Goal: Task Accomplishment & Management: Use online tool/utility

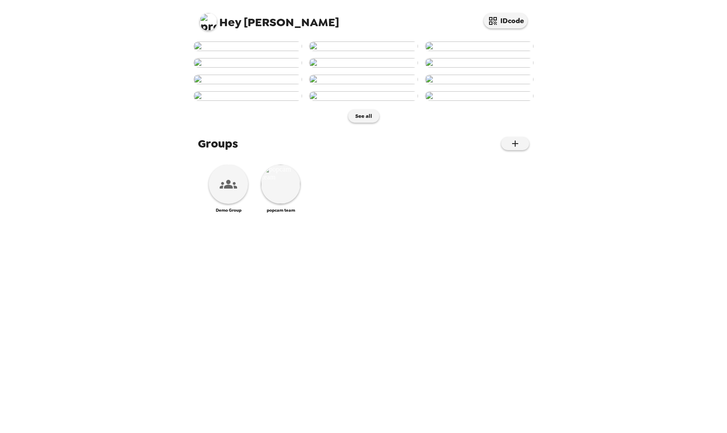
click at [210, 26] on img at bounding box center [208, 21] width 17 height 17
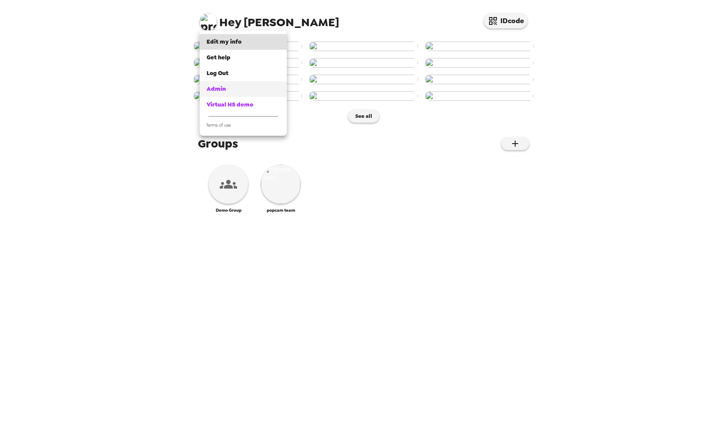
click at [227, 92] on div "Admin" at bounding box center [243, 89] width 73 height 9
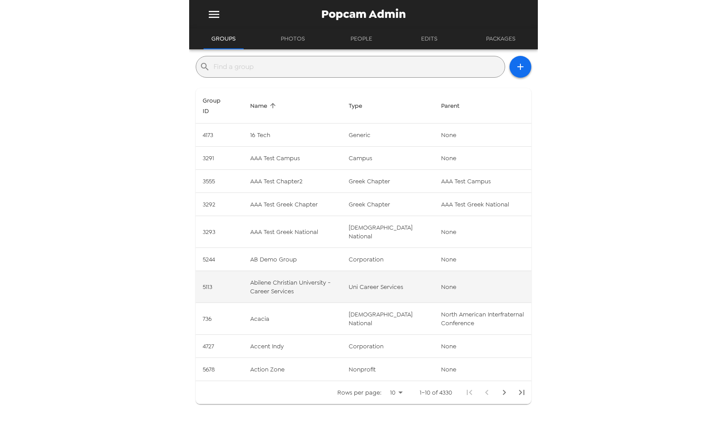
click at [249, 273] on td "Abilene Christian University - Career Services" at bounding box center [292, 287] width 99 height 32
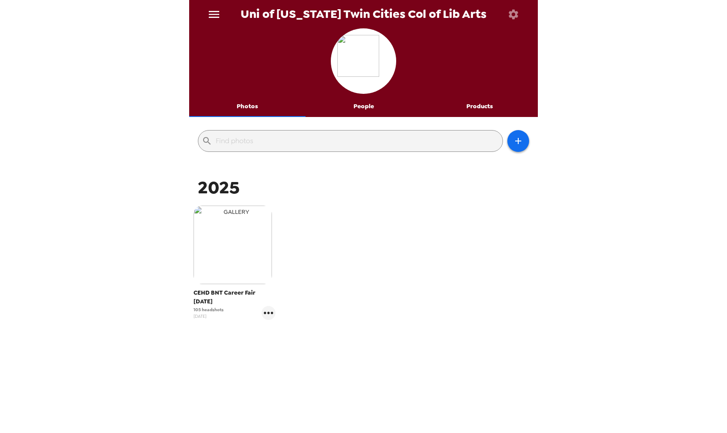
click at [249, 264] on img "button" at bounding box center [233, 244] width 78 height 78
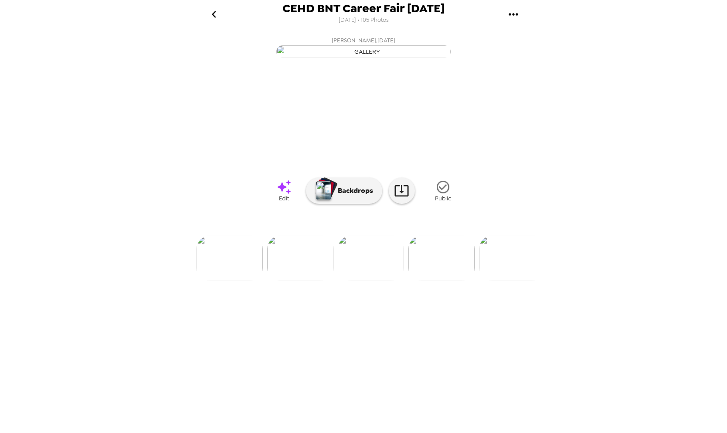
scroll to position [0, 130]
click at [405, 198] on icon at bounding box center [401, 190] width 15 height 15
click at [463, 281] on div at bounding box center [363, 244] width 349 height 74
click at [432, 281] on img at bounding box center [445, 257] width 66 height 45
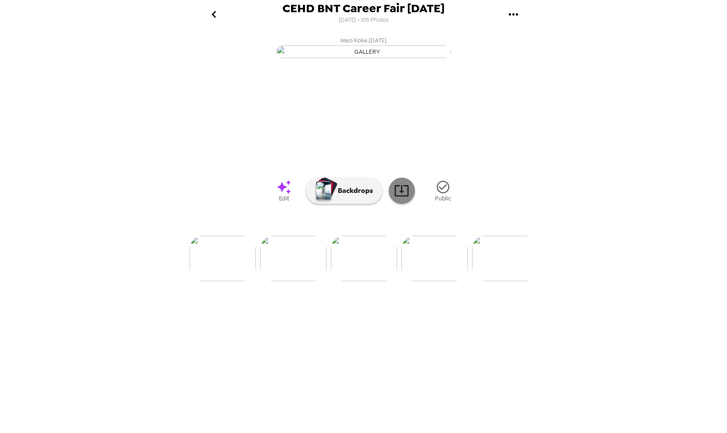
click at [399, 196] on icon at bounding box center [402, 190] width 14 height 11
click at [436, 281] on img at bounding box center [435, 257] width 66 height 45
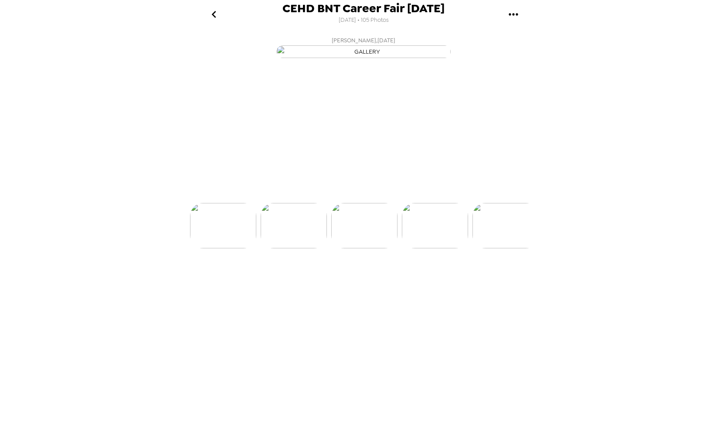
scroll to position [0, 282]
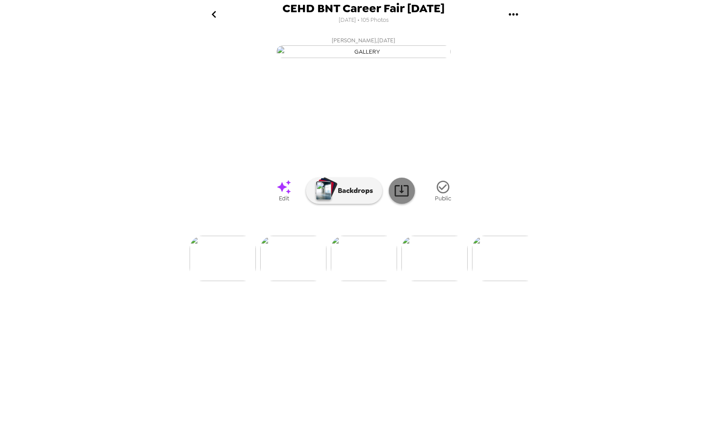
click at [405, 198] on icon at bounding box center [401, 190] width 15 height 15
click at [438, 281] on img at bounding box center [435, 257] width 66 height 45
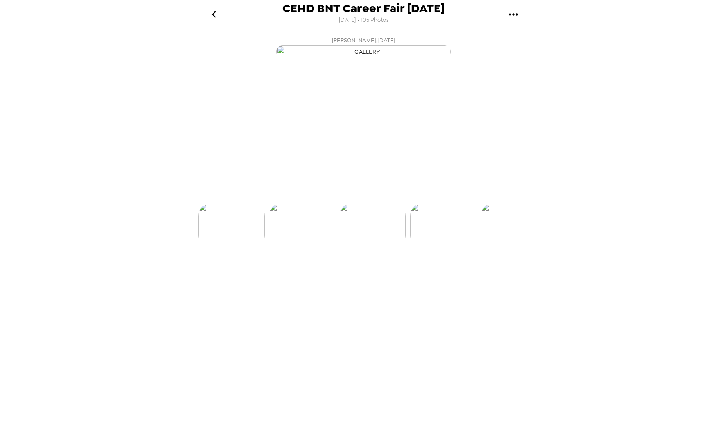
scroll to position [0, 353]
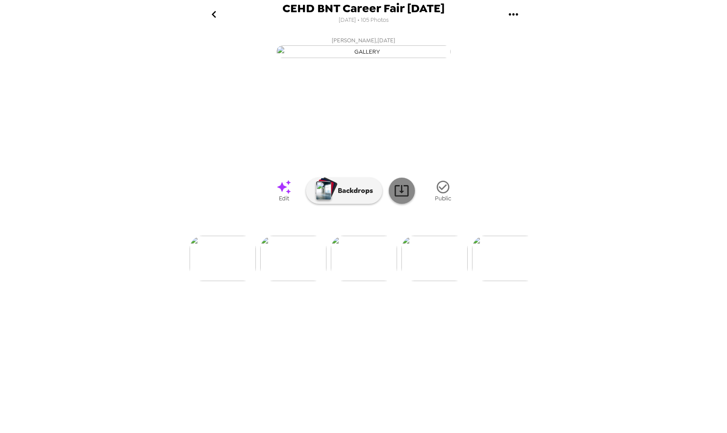
click at [404, 198] on icon at bounding box center [401, 190] width 15 height 15
click at [433, 281] on img at bounding box center [435, 257] width 66 height 45
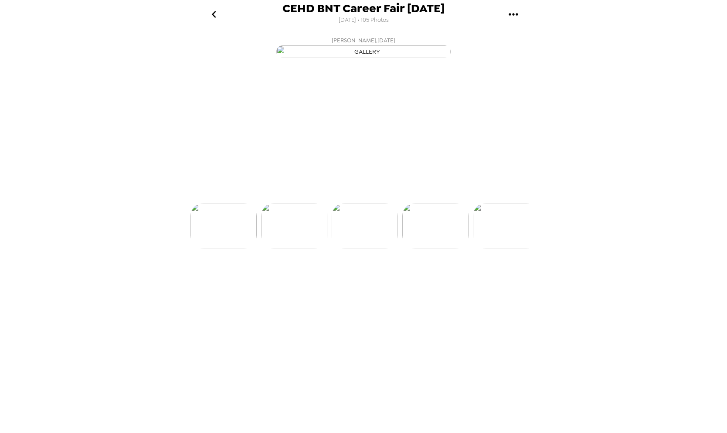
scroll to position [0, 423]
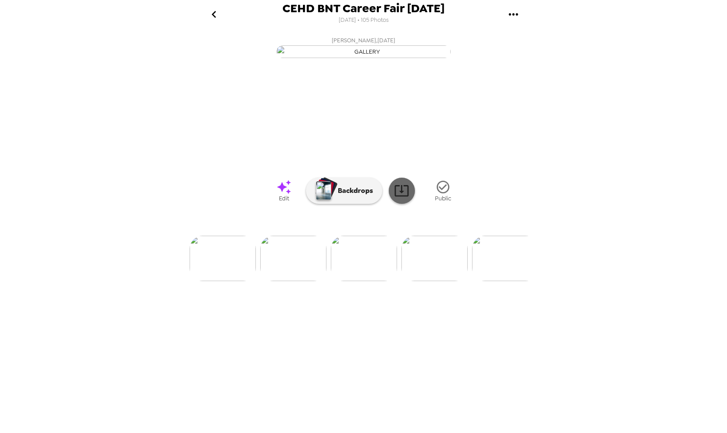
click at [405, 198] on icon at bounding box center [401, 190] width 15 height 15
click at [424, 281] on img at bounding box center [435, 257] width 66 height 45
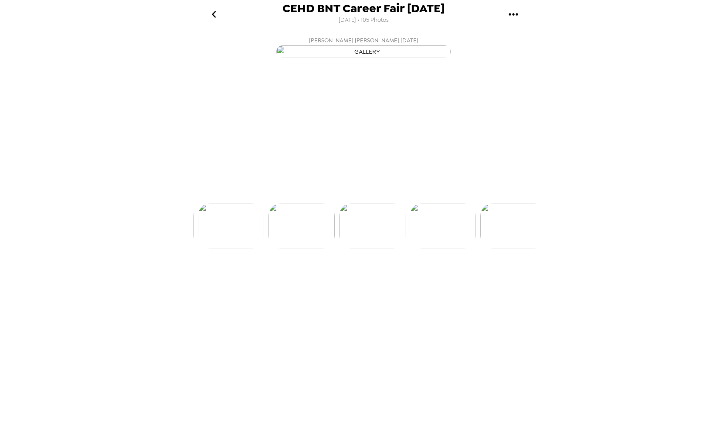
scroll to position [0, 494]
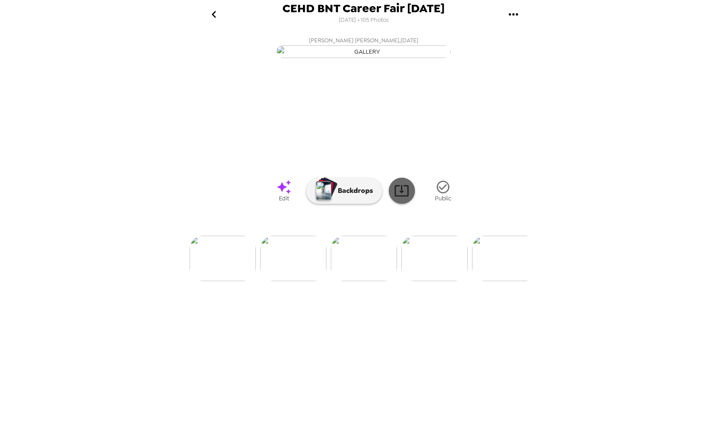
click at [402, 198] on icon at bounding box center [401, 190] width 15 height 15
click at [433, 281] on img at bounding box center [435, 257] width 66 height 45
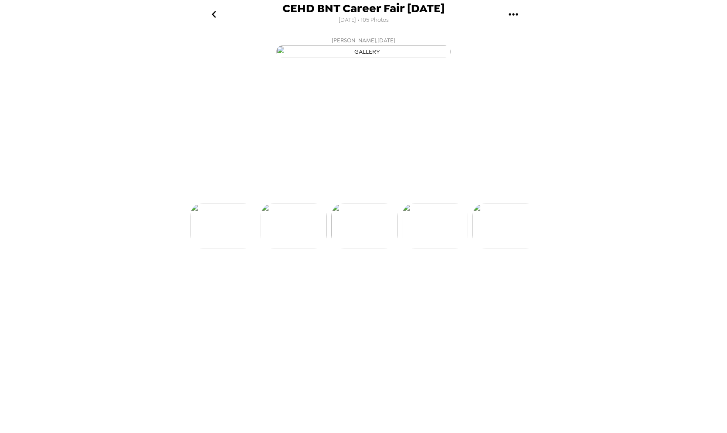
scroll to position [0, 565]
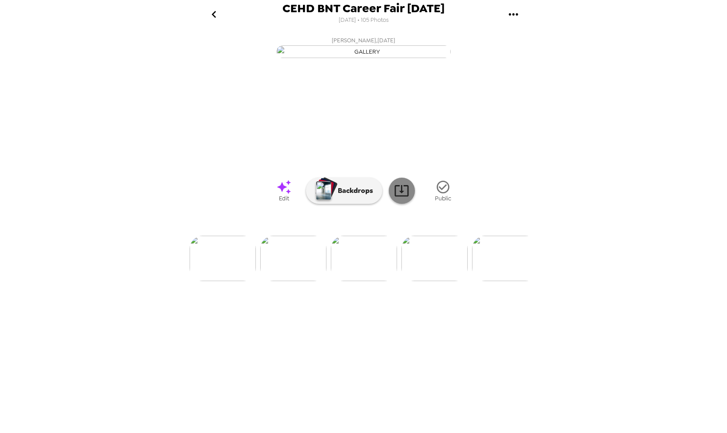
click at [400, 198] on icon at bounding box center [401, 190] width 15 height 15
click at [436, 281] on img at bounding box center [435, 257] width 66 height 45
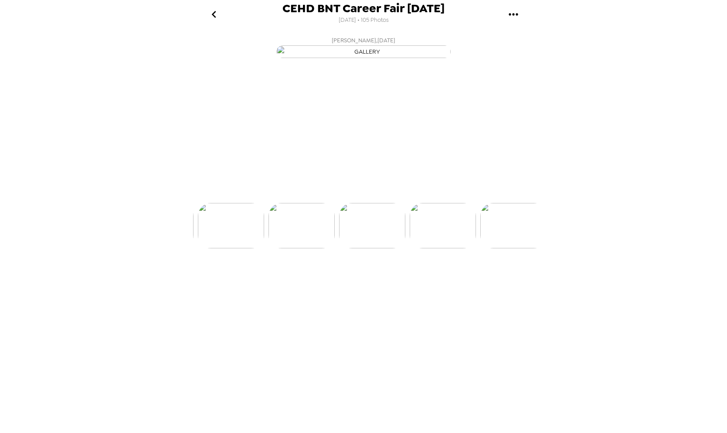
scroll to position [0, 635]
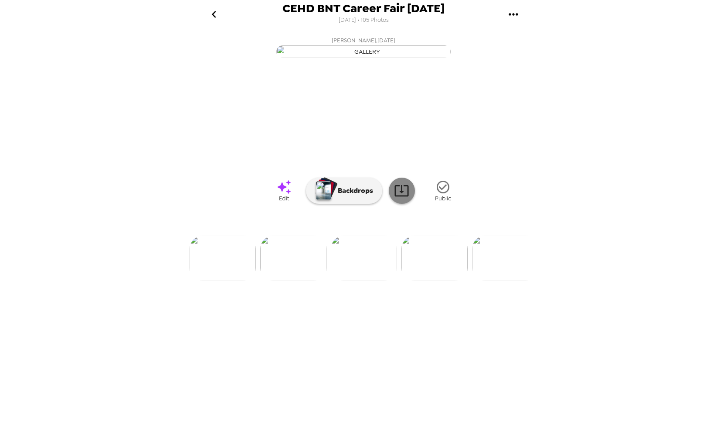
click at [401, 196] on icon at bounding box center [402, 190] width 14 height 11
click at [430, 281] on img at bounding box center [435, 257] width 66 height 45
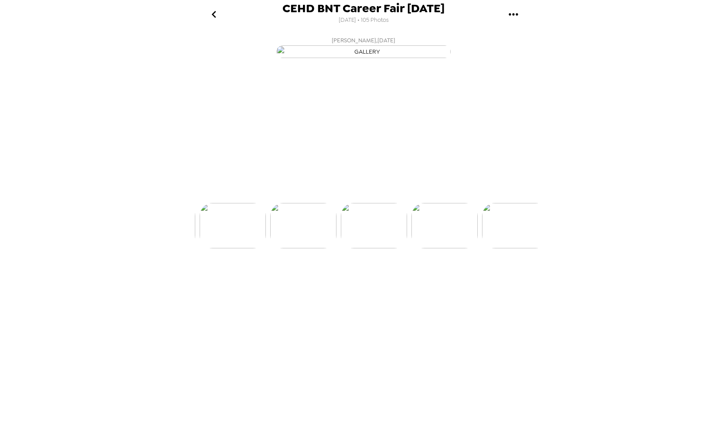
scroll to position [0, 706]
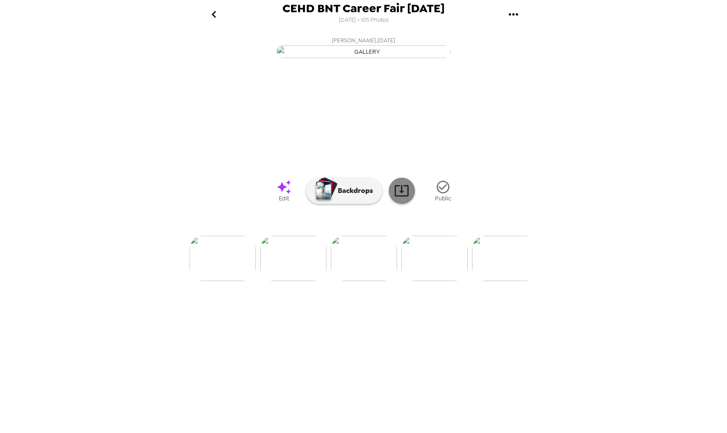
click at [409, 196] on icon at bounding box center [402, 190] width 14 height 11
click at [423, 281] on img at bounding box center [435, 257] width 66 height 45
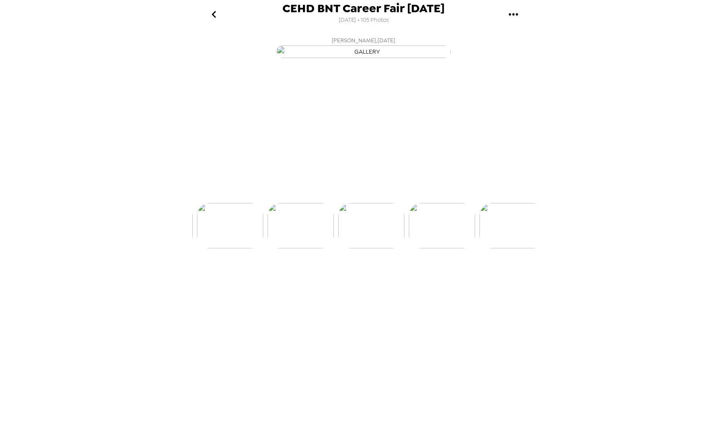
scroll to position [0, 777]
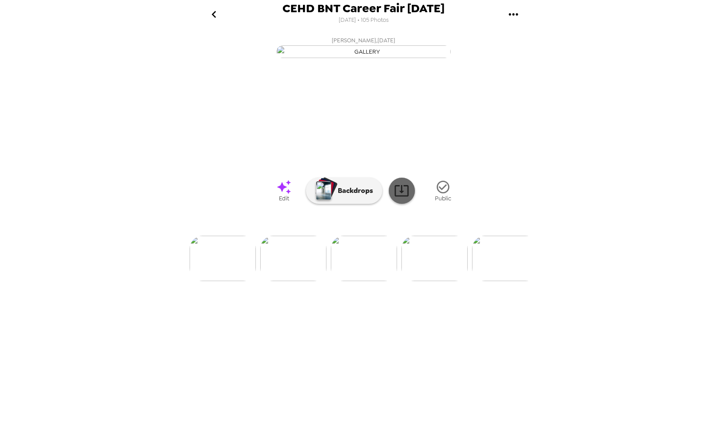
click at [406, 198] on icon at bounding box center [401, 190] width 15 height 15
click at [433, 281] on img at bounding box center [435, 257] width 66 height 45
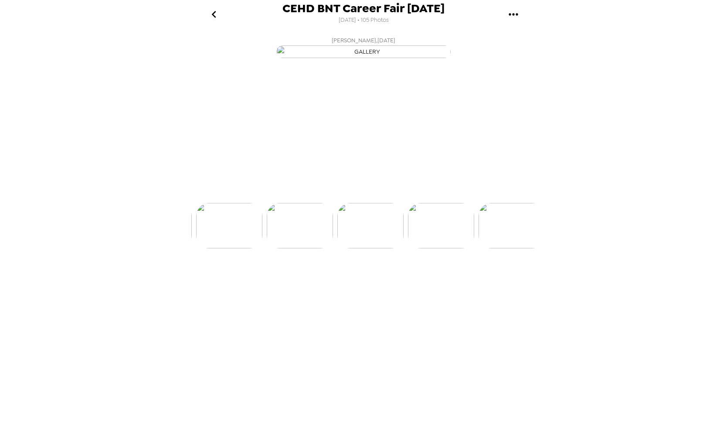
scroll to position [0, 847]
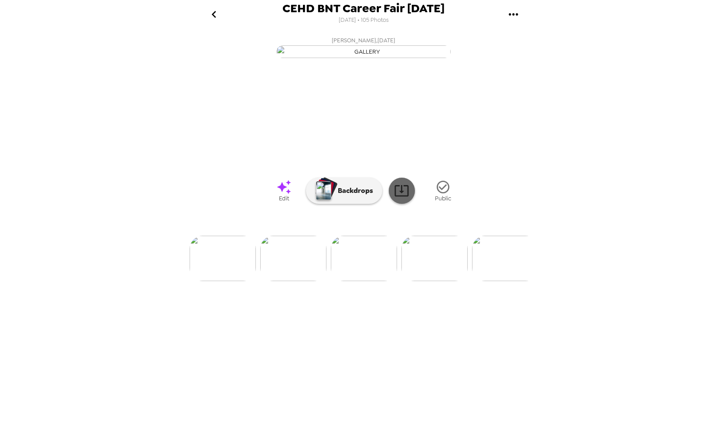
click at [402, 198] on icon at bounding box center [401, 190] width 15 height 15
click at [433, 281] on img at bounding box center [435, 257] width 66 height 45
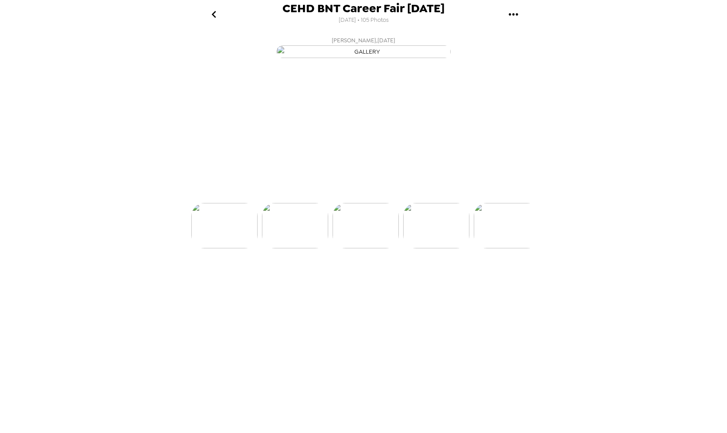
scroll to position [0, 918]
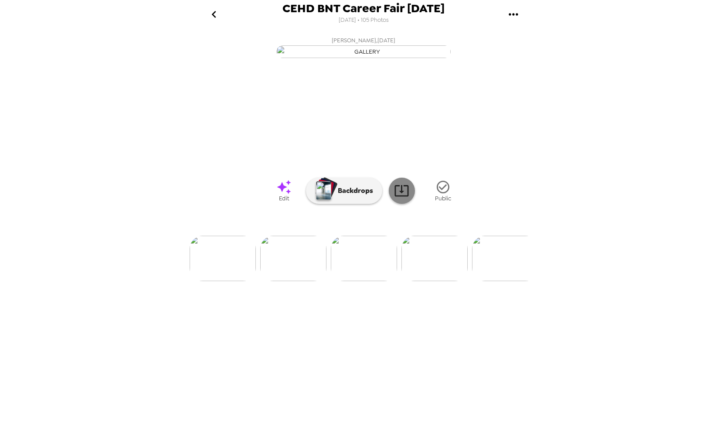
click at [410, 204] on link at bounding box center [402, 190] width 26 height 26
click at [432, 281] on img at bounding box center [435, 257] width 66 height 45
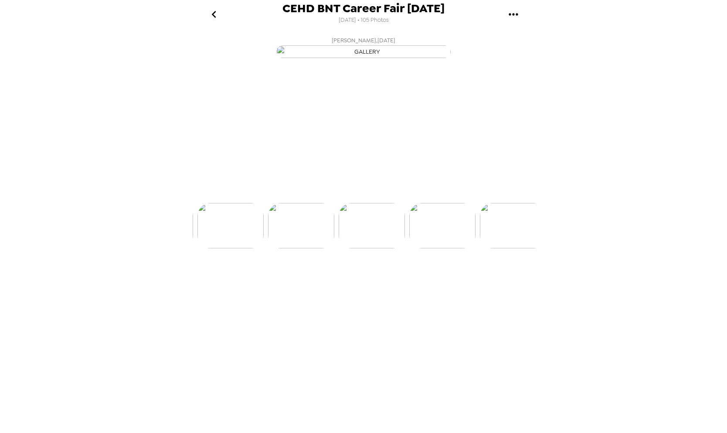
scroll to position [0, 988]
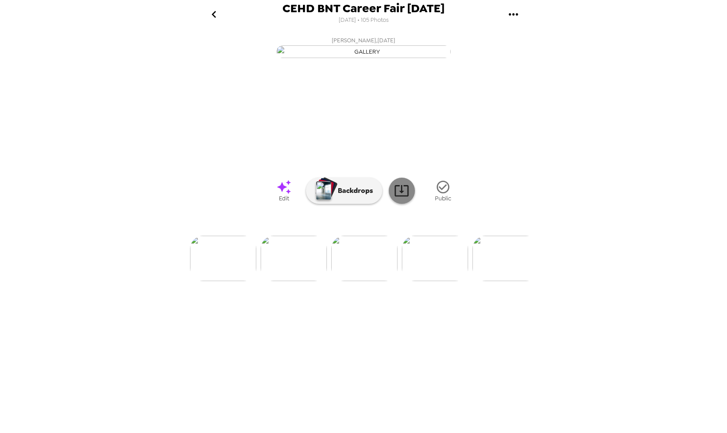
click at [411, 204] on link at bounding box center [402, 190] width 26 height 26
click at [428, 281] on img at bounding box center [435, 257] width 66 height 45
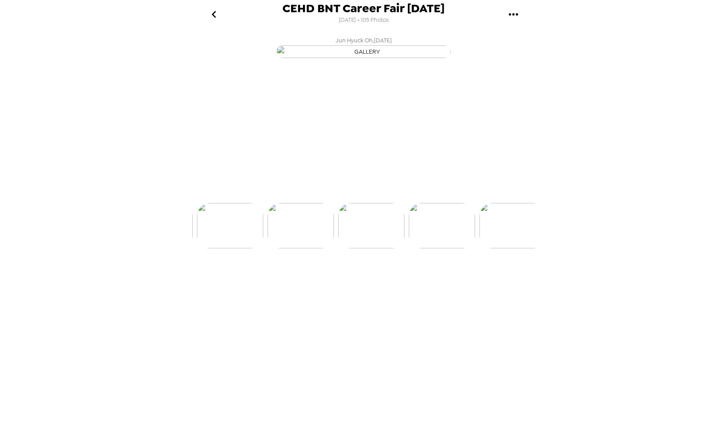
scroll to position [0, 1059]
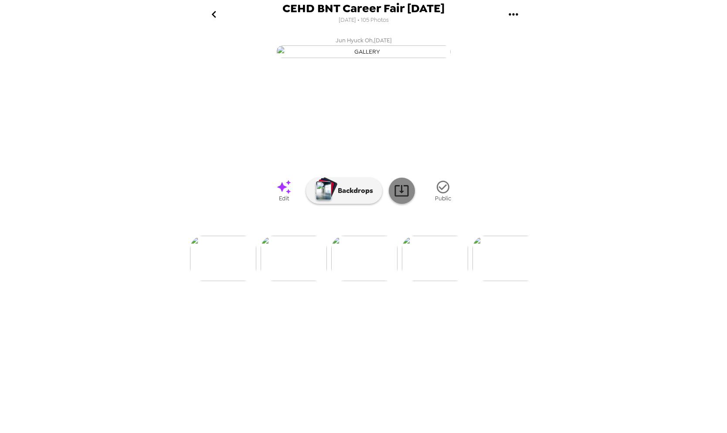
click at [402, 198] on icon at bounding box center [401, 190] width 15 height 15
click at [517, 7] on icon "gallery menu" at bounding box center [514, 14] width 14 height 14
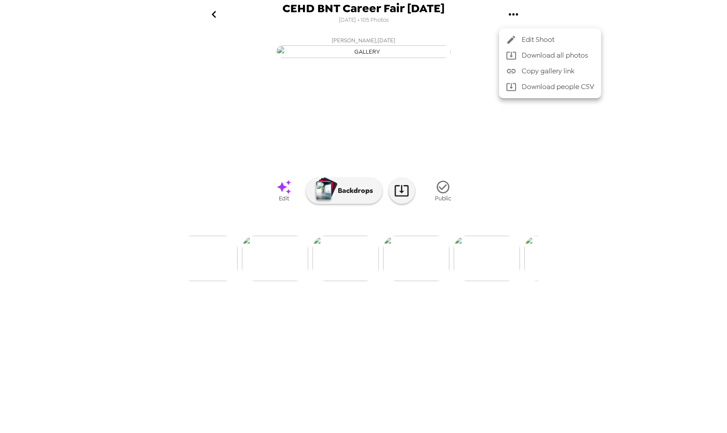
click at [533, 43] on span "Edit Shoot" at bounding box center [558, 39] width 72 height 10
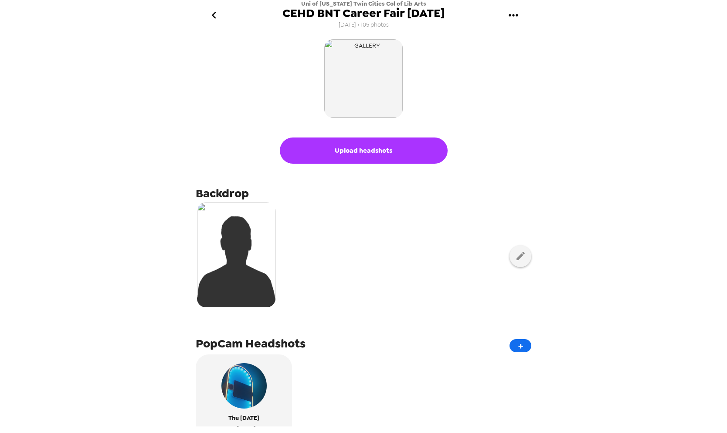
click at [394, 147] on button "Upload headshots" at bounding box center [364, 150] width 168 height 26
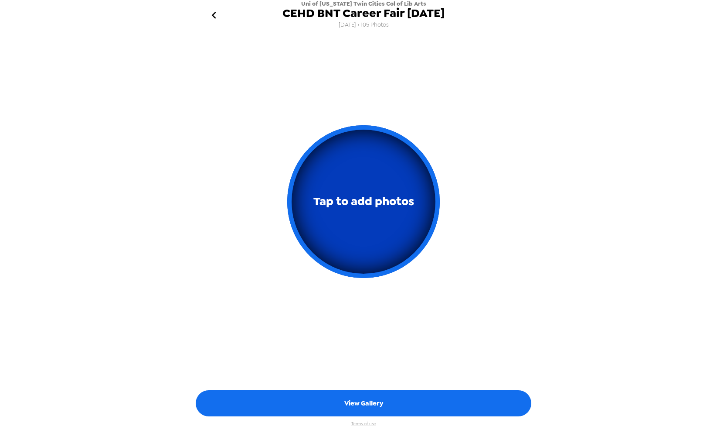
click at [404, 206] on span "Tap to add photos" at bounding box center [364, 201] width 101 height 20
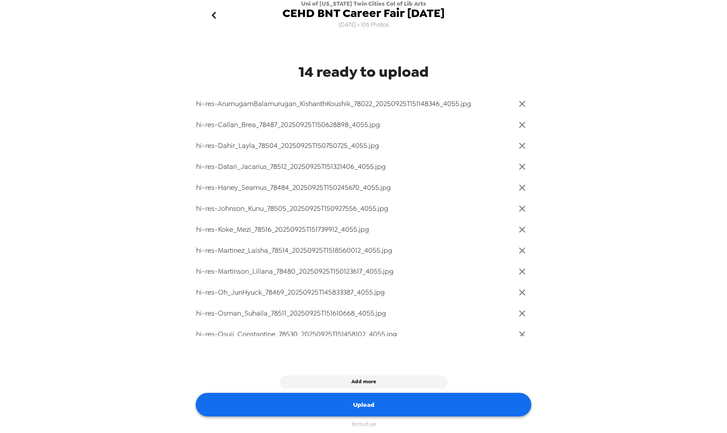
click at [432, 402] on button "Upload" at bounding box center [364, 404] width 336 height 24
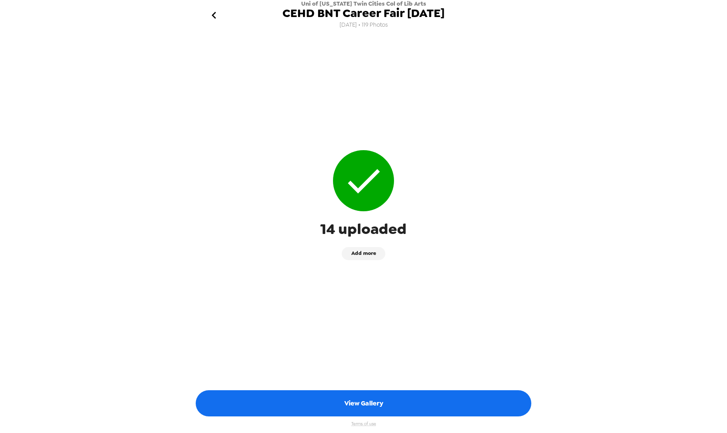
click at [216, 19] on icon "go back" at bounding box center [214, 15] width 14 height 14
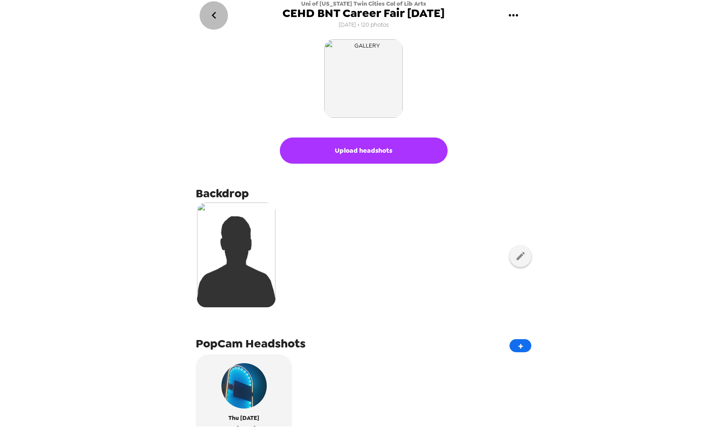
click at [216, 19] on icon "go back" at bounding box center [214, 15] width 14 height 14
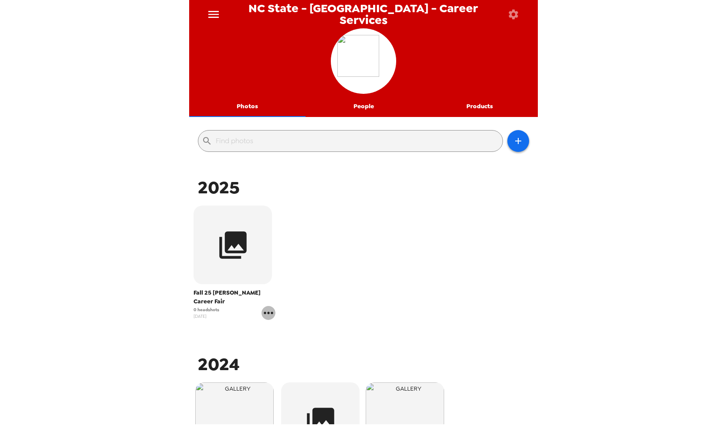
click at [268, 307] on icon "gallery menu" at bounding box center [269, 313] width 14 height 14
click at [280, 318] on div at bounding box center [275, 322] width 16 height 10
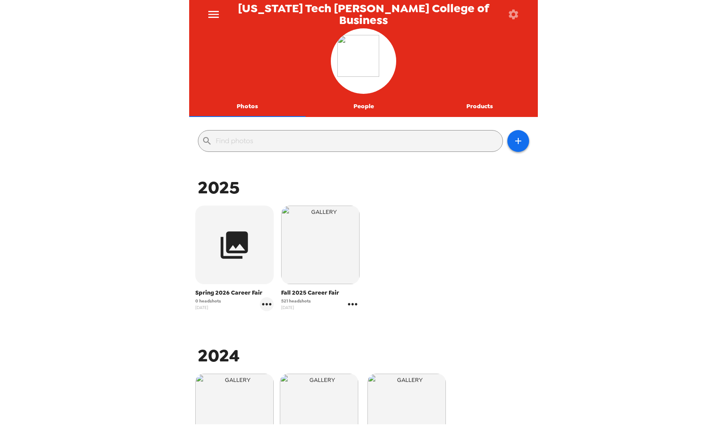
click at [348, 303] on icon "gallery menu" at bounding box center [353, 304] width 14 height 14
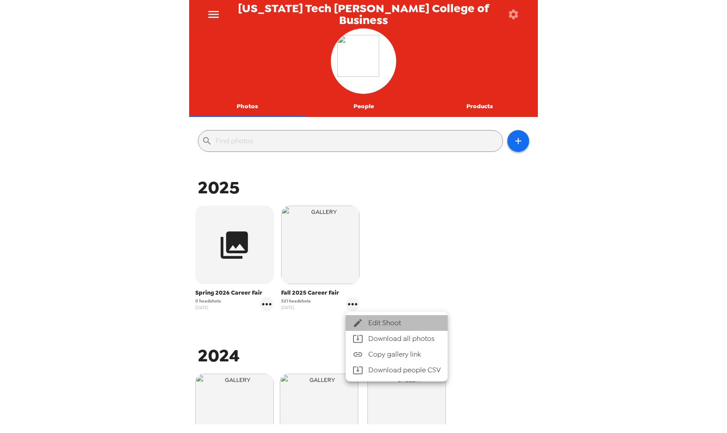
click at [367, 319] on div at bounding box center [361, 322] width 16 height 10
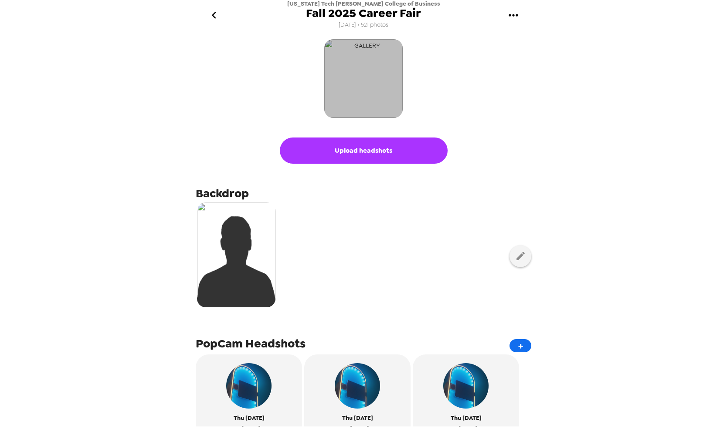
click at [365, 84] on img "button" at bounding box center [363, 78] width 78 height 78
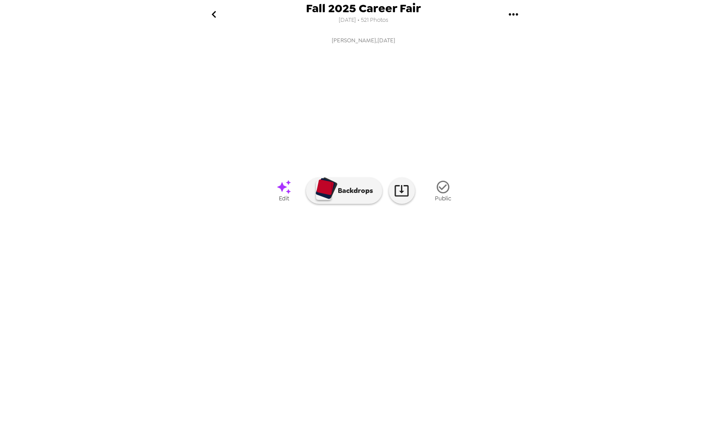
scroll to position [0, 21171]
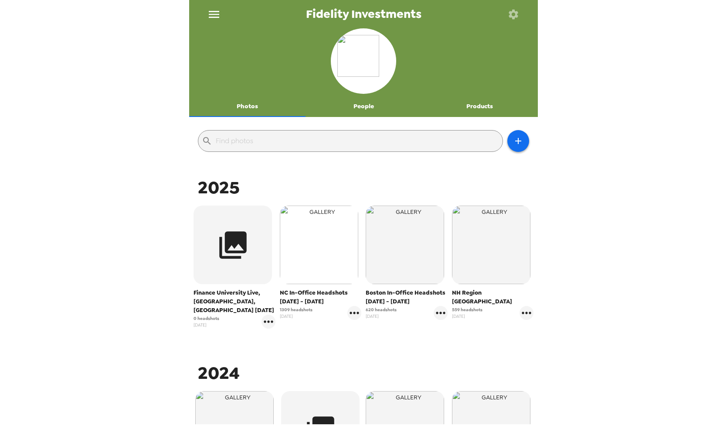
click at [320, 277] on img "button" at bounding box center [319, 244] width 78 height 78
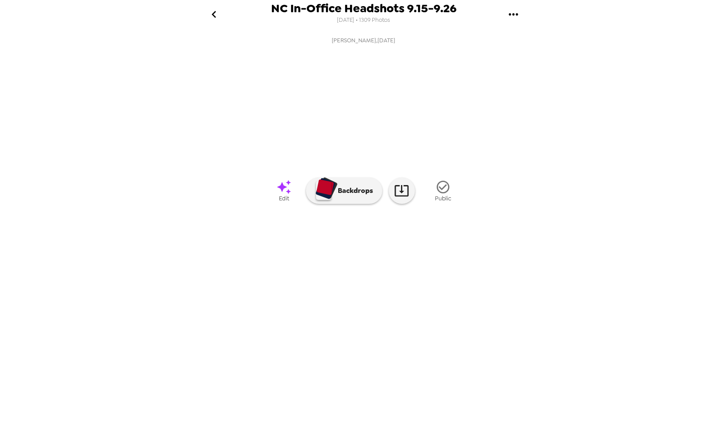
scroll to position [0, 5983]
click at [399, 198] on icon at bounding box center [401, 190] width 15 height 15
click at [301, 281] on img at bounding box center [302, 257] width 66 height 45
click at [415, 204] on div "Backdrops" at bounding box center [364, 190] width 116 height 26
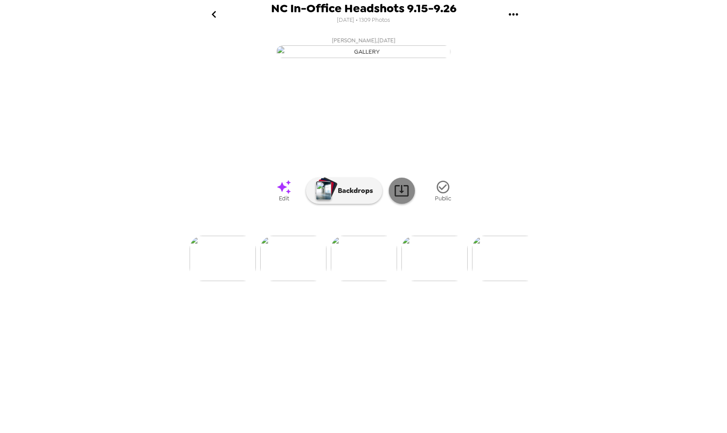
click at [403, 196] on icon at bounding box center [402, 190] width 14 height 11
click at [210, 17] on icon "go back" at bounding box center [214, 14] width 14 height 14
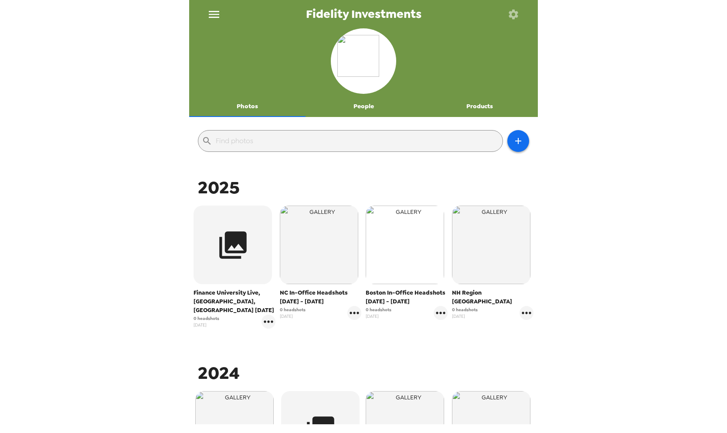
click at [421, 273] on img "button" at bounding box center [405, 244] width 78 height 78
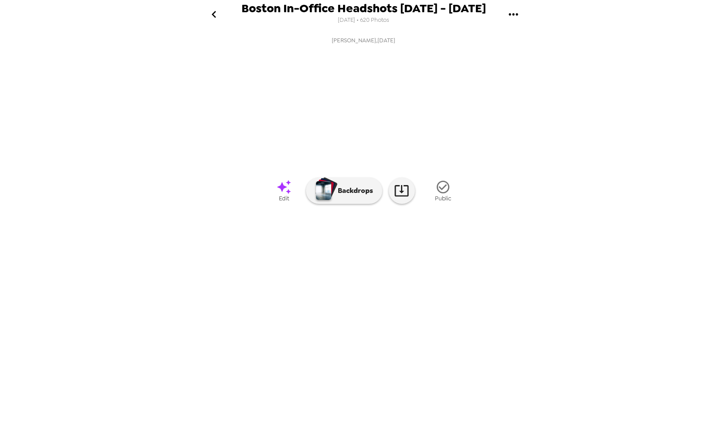
scroll to position [0, 6035]
click at [218, 17] on icon "go back" at bounding box center [214, 14] width 14 height 14
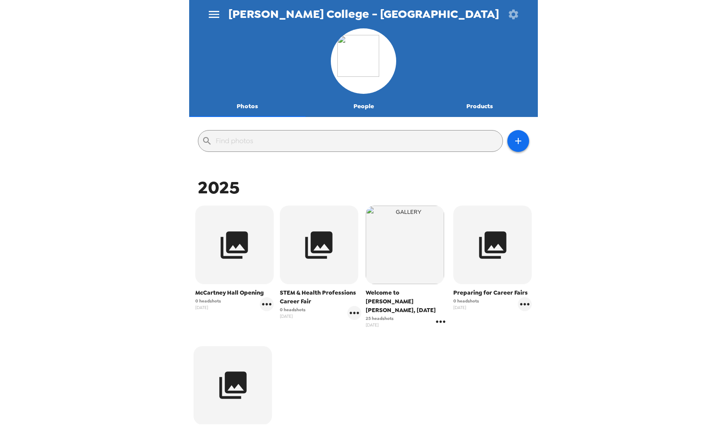
click at [439, 314] on icon "gallery menu" at bounding box center [441, 321] width 14 height 14
click at [445, 327] on icon at bounding box center [446, 331] width 10 height 10
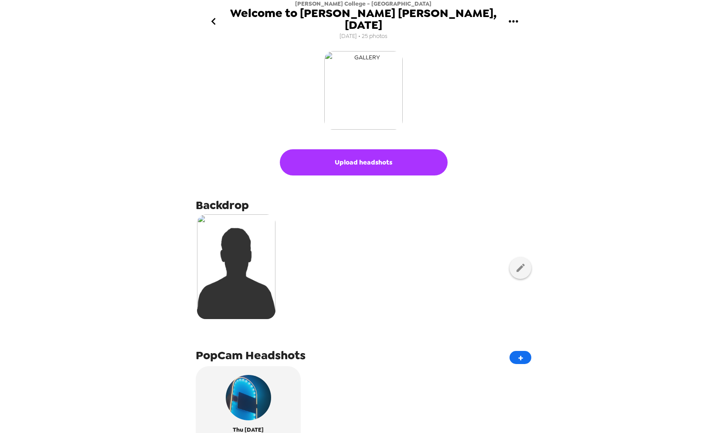
click at [347, 101] on img "button" at bounding box center [363, 90] width 78 height 78
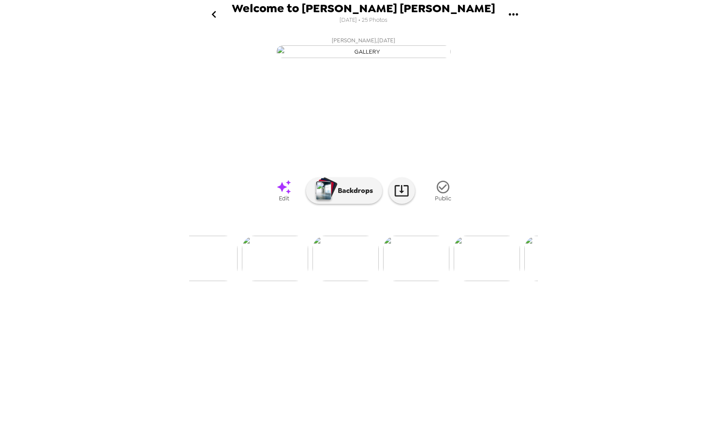
scroll to position [0, 387]
click at [400, 198] on icon at bounding box center [401, 190] width 15 height 15
click at [401, 281] on img at bounding box center [401, 257] width 66 height 45
click at [401, 198] on icon at bounding box center [401, 190] width 15 height 15
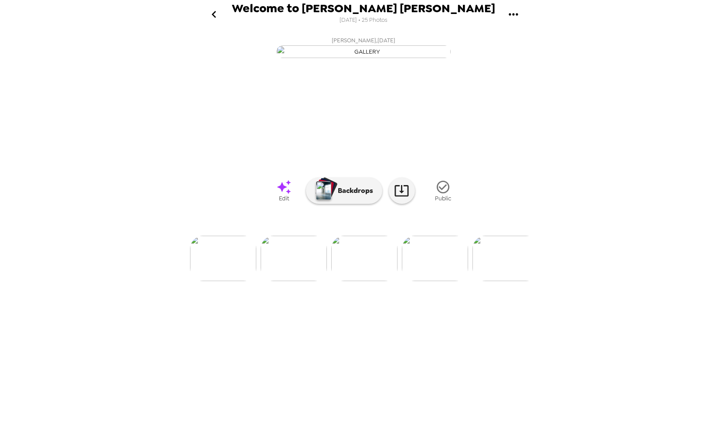
click at [429, 281] on img at bounding box center [435, 257] width 66 height 45
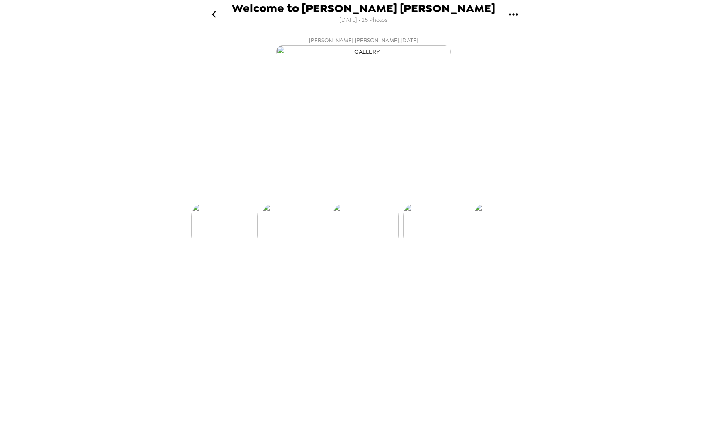
scroll to position [0, 493]
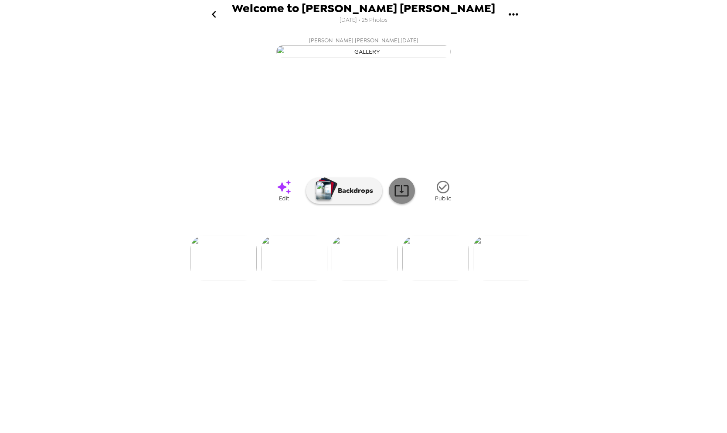
click at [407, 198] on icon at bounding box center [401, 190] width 15 height 15
click at [427, 281] on img at bounding box center [435, 257] width 66 height 45
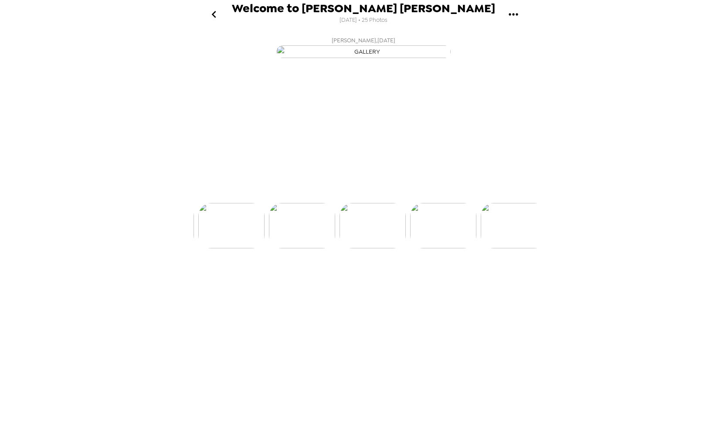
scroll to position [0, 564]
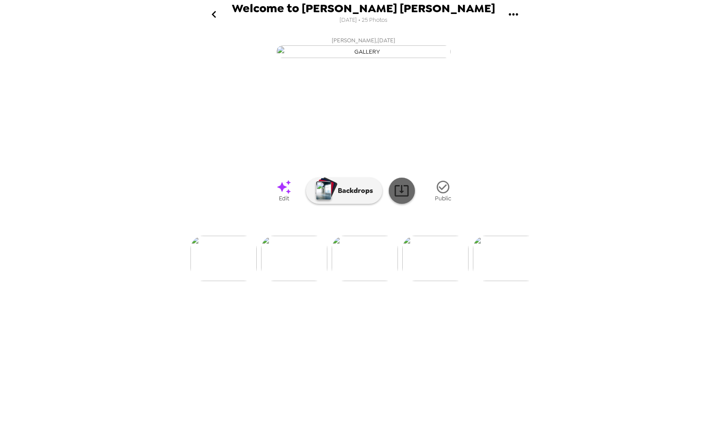
click at [401, 198] on icon at bounding box center [401, 190] width 15 height 15
click at [433, 281] on img at bounding box center [435, 257] width 66 height 45
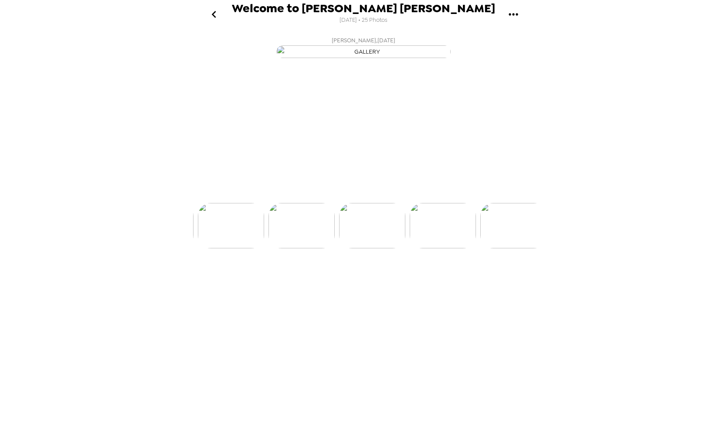
scroll to position [0, 634]
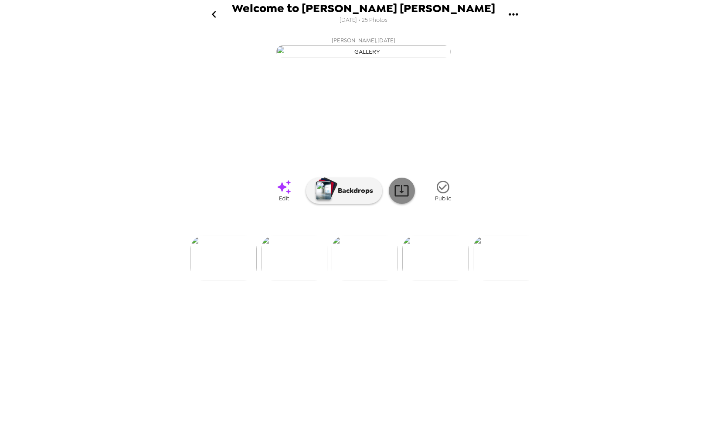
click at [403, 196] on icon at bounding box center [402, 190] width 14 height 11
click at [430, 281] on img at bounding box center [435, 257] width 66 height 45
click at [513, 13] on icon "gallery menu" at bounding box center [513, 14] width 9 height 2
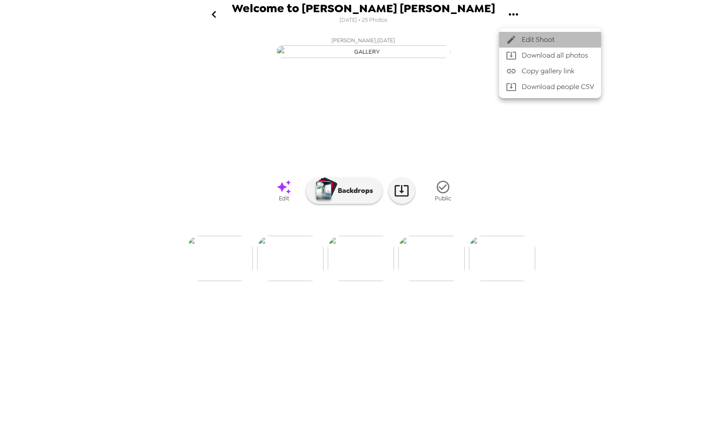
click at [527, 42] on span "Edit Shoot" at bounding box center [558, 39] width 72 height 10
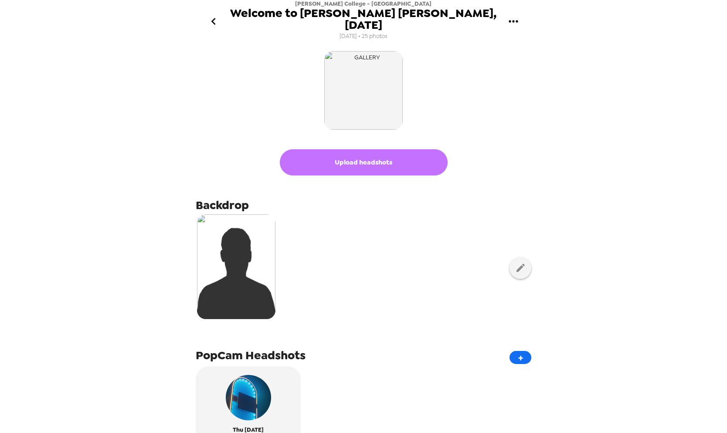
click at [356, 149] on button "Upload headshots" at bounding box center [364, 162] width 168 height 26
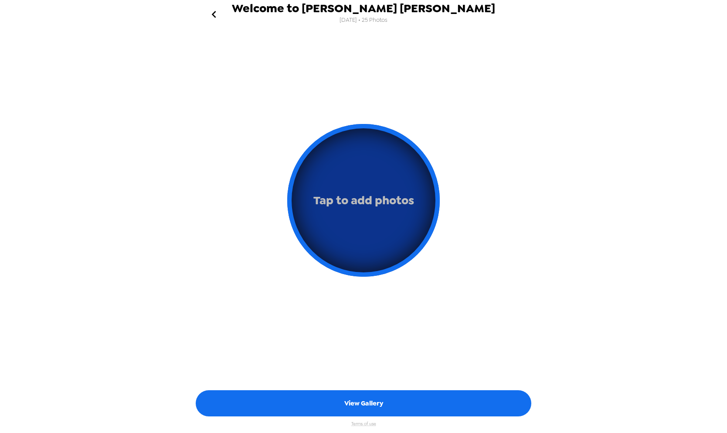
click at [375, 201] on span "Tap to add photos" at bounding box center [364, 200] width 101 height 20
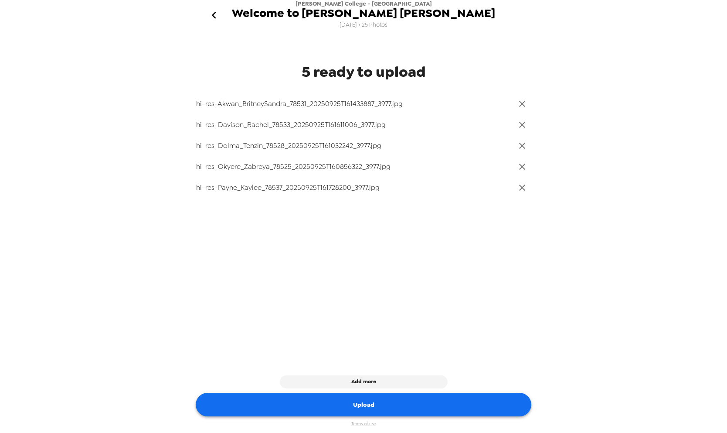
click at [437, 408] on button "Upload" at bounding box center [364, 404] width 336 height 24
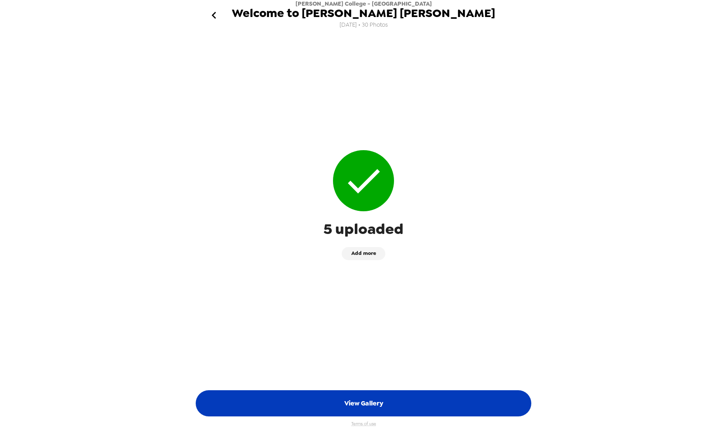
click at [361, 405] on button "View Gallery" at bounding box center [364, 403] width 336 height 26
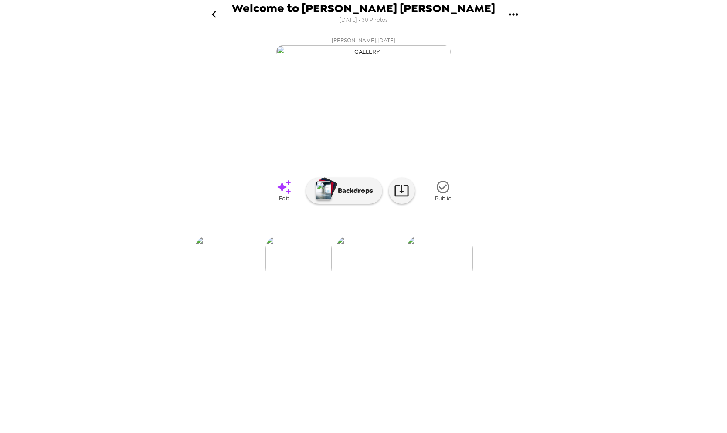
scroll to position [0, 1772]
click at [218, 14] on icon "go back" at bounding box center [214, 14] width 14 height 14
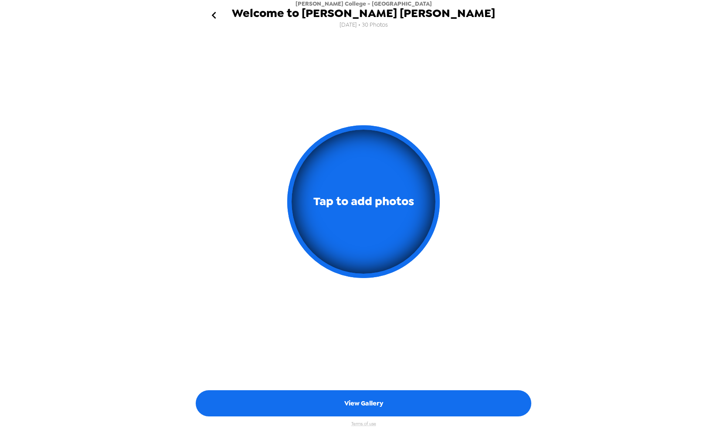
click at [217, 17] on icon "go back" at bounding box center [214, 15] width 14 height 14
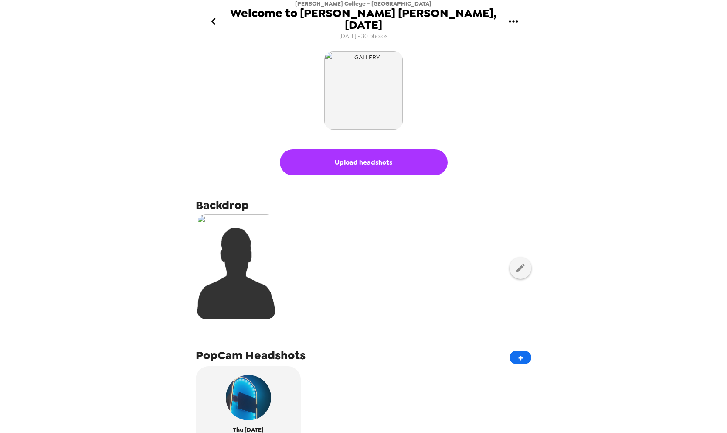
click at [220, 23] on button "go back" at bounding box center [214, 21] width 28 height 28
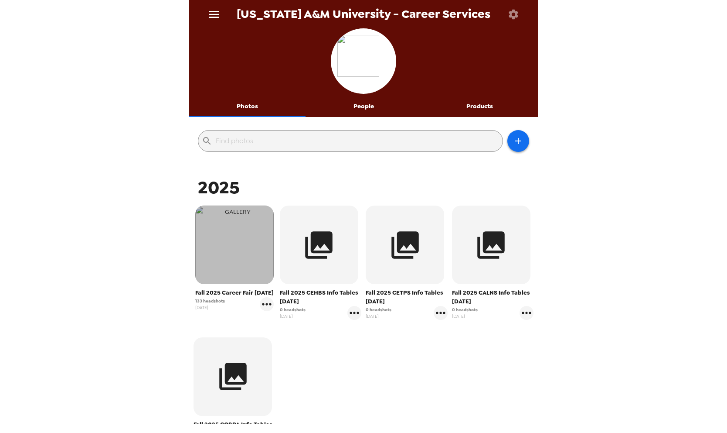
click at [236, 236] on img "button" at bounding box center [234, 244] width 78 height 78
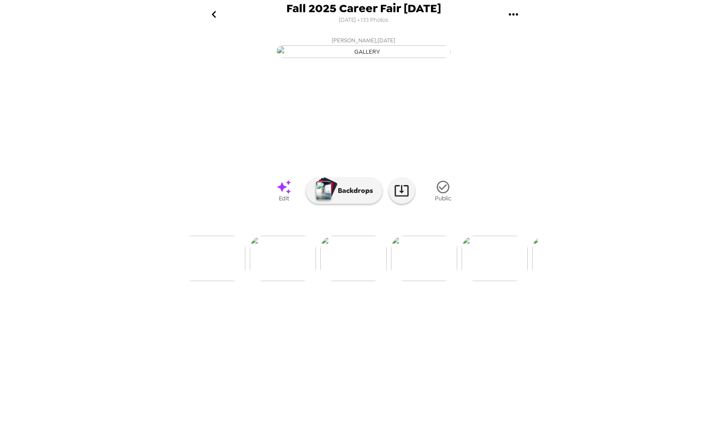
scroll to position [0, 362]
click at [396, 198] on icon at bounding box center [401, 190] width 15 height 15
click at [417, 281] on img at bounding box center [425, 257] width 66 height 45
click at [405, 198] on icon at bounding box center [401, 190] width 15 height 15
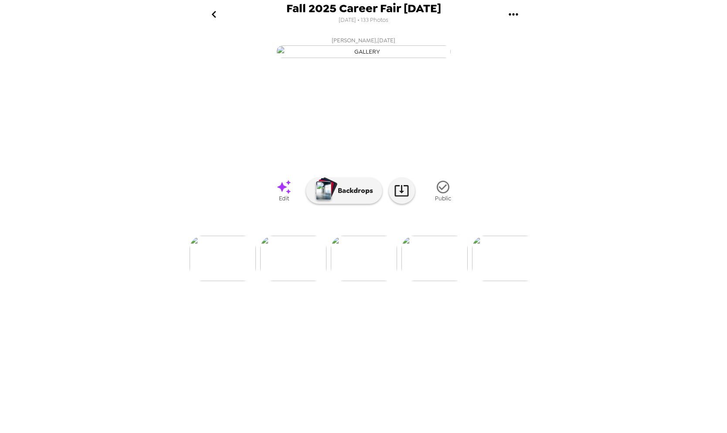
click at [431, 281] on img at bounding box center [435, 257] width 66 height 45
click at [410, 204] on link at bounding box center [402, 190] width 26 height 26
click at [430, 281] on img at bounding box center [435, 257] width 66 height 45
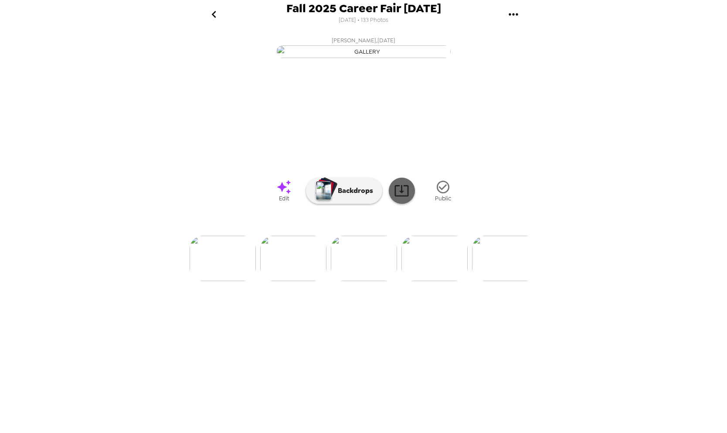
click at [404, 198] on icon at bounding box center [401, 190] width 15 height 15
click at [437, 281] on img at bounding box center [435, 257] width 66 height 45
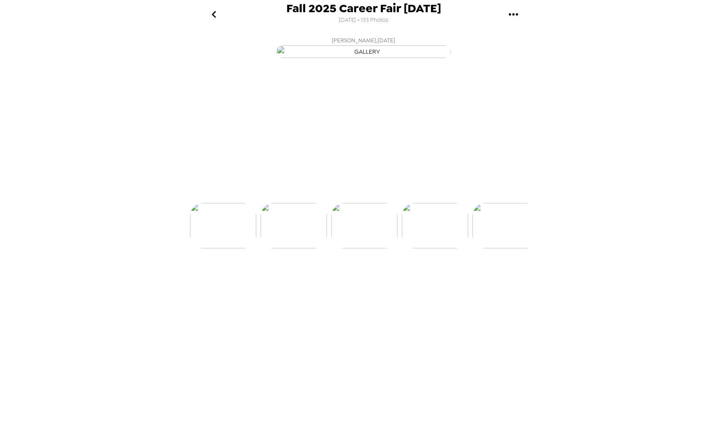
scroll to position [0, 635]
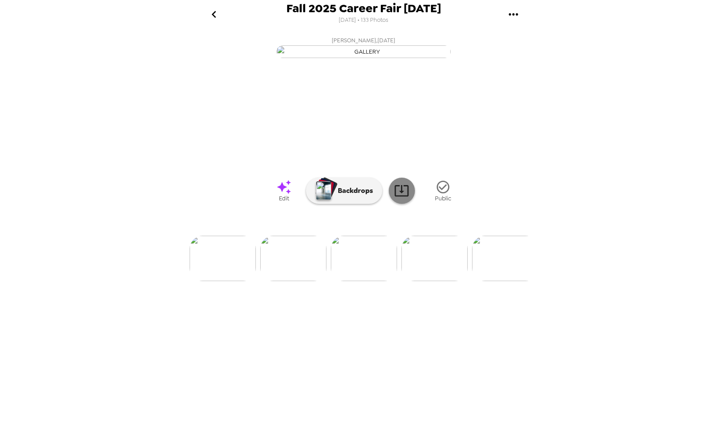
click at [409, 198] on icon at bounding box center [401, 190] width 15 height 15
click at [430, 281] on img at bounding box center [435, 257] width 66 height 45
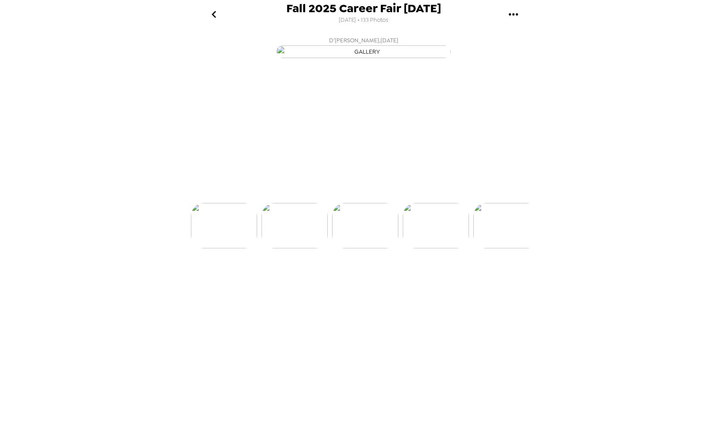
scroll to position [0, 706]
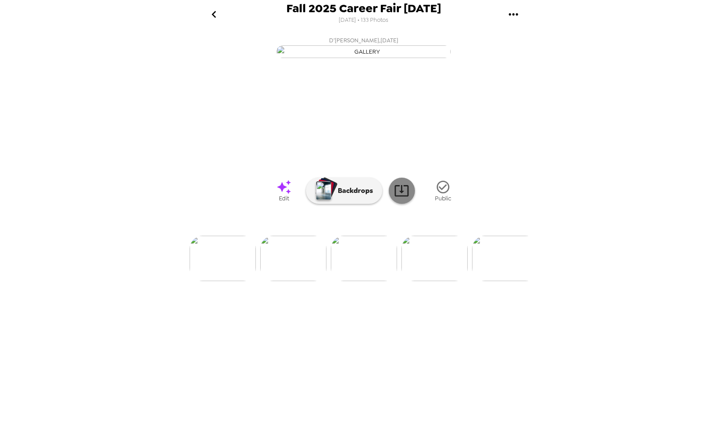
click at [400, 198] on icon at bounding box center [401, 190] width 15 height 15
click at [429, 281] on img at bounding box center [435, 257] width 66 height 45
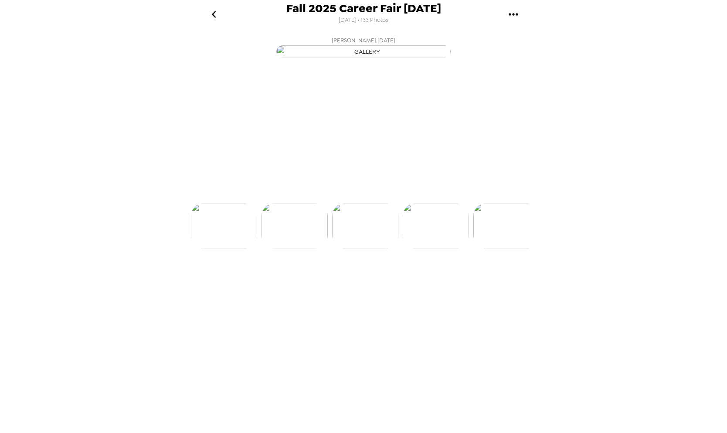
scroll to position [0, 777]
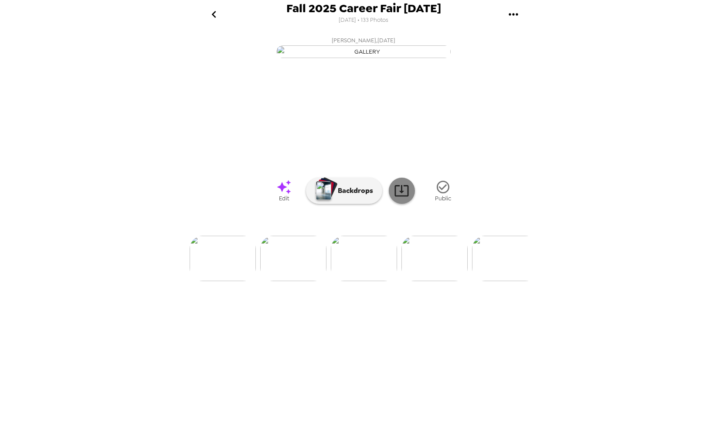
click at [405, 196] on icon at bounding box center [402, 190] width 14 height 11
click at [425, 281] on img at bounding box center [435, 257] width 66 height 45
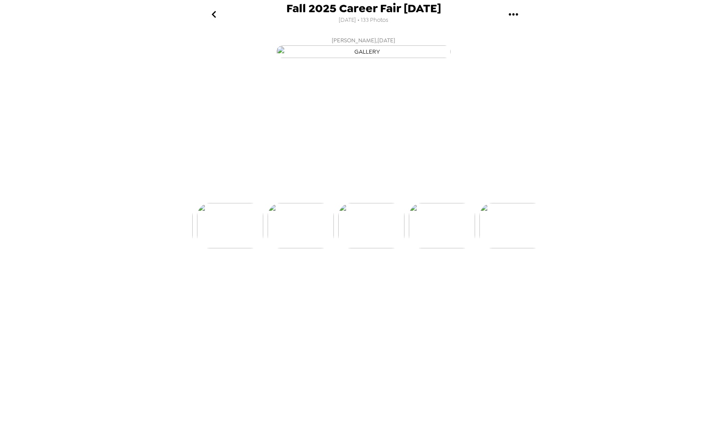
scroll to position [0, 847]
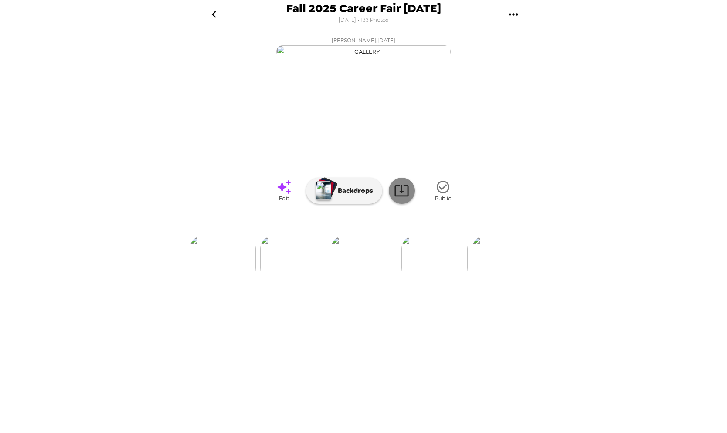
click at [396, 196] on icon at bounding box center [402, 190] width 14 height 11
click at [426, 281] on img at bounding box center [435, 257] width 66 height 45
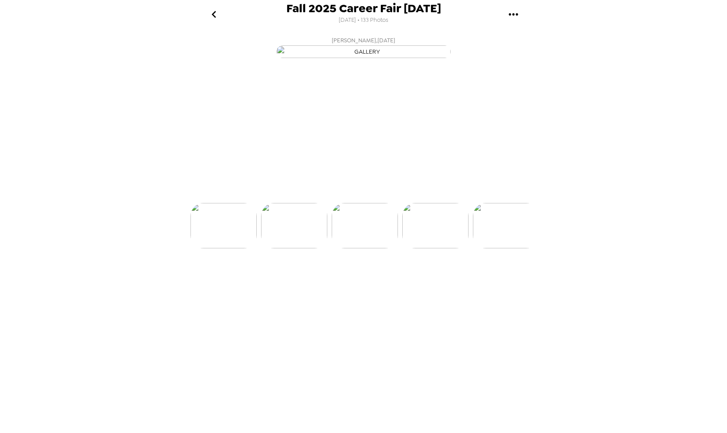
scroll to position [0, 918]
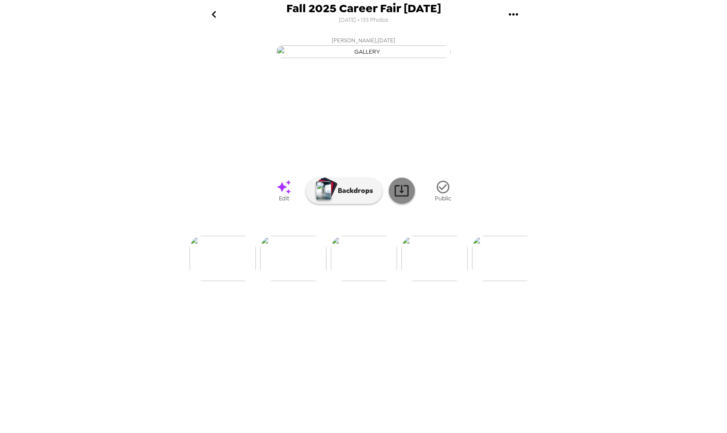
click at [408, 196] on icon at bounding box center [402, 190] width 14 height 11
click at [426, 281] on img at bounding box center [435, 257] width 66 height 45
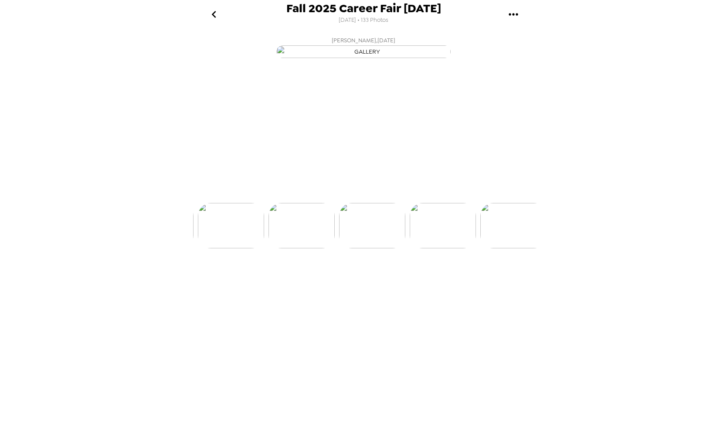
scroll to position [0, 989]
click at [404, 198] on icon at bounding box center [401, 190] width 15 height 15
click at [430, 281] on img at bounding box center [435, 257] width 66 height 45
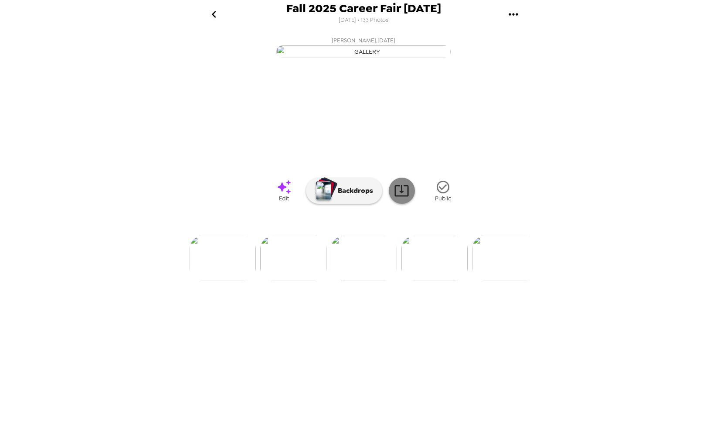
click at [404, 198] on icon at bounding box center [401, 190] width 15 height 15
click at [432, 281] on img at bounding box center [435, 257] width 66 height 45
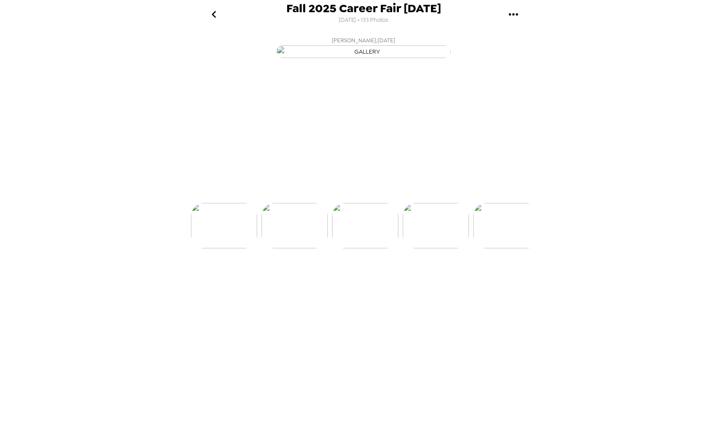
scroll to position [0, 1130]
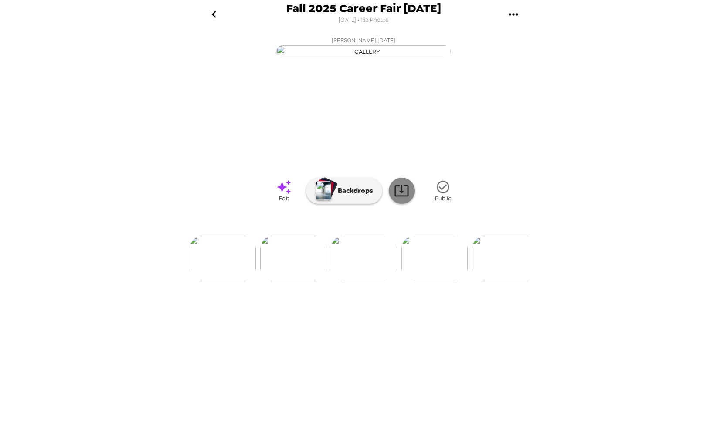
click at [409, 198] on icon at bounding box center [401, 190] width 15 height 15
click at [510, 10] on icon "gallery menu" at bounding box center [514, 14] width 14 height 14
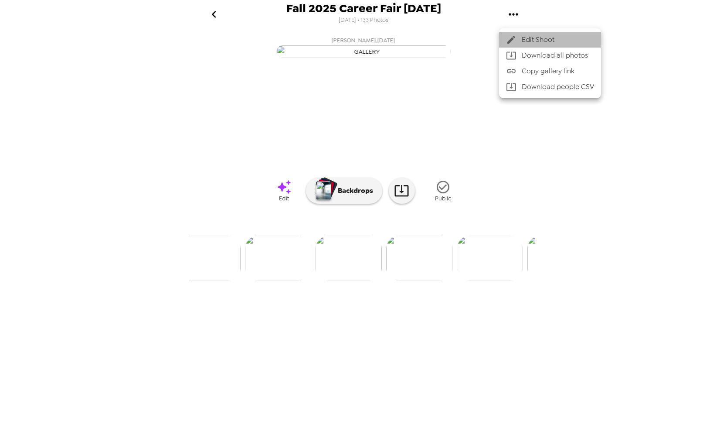
click at [526, 44] on span "Edit Shoot" at bounding box center [558, 39] width 72 height 10
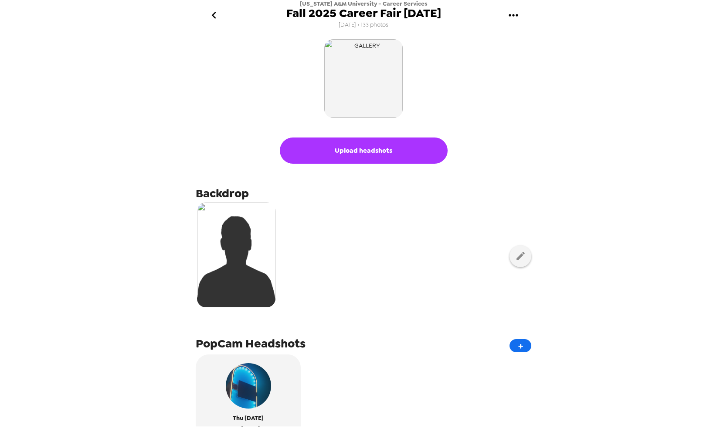
click at [357, 155] on button "Upload headshots" at bounding box center [364, 150] width 168 height 26
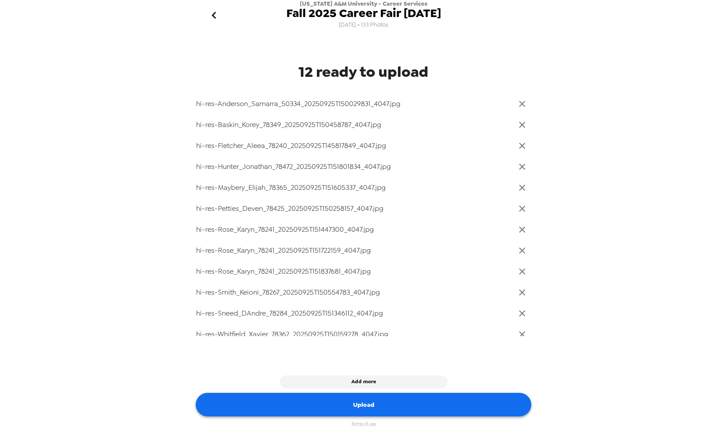
click at [390, 405] on button "Upload" at bounding box center [364, 404] width 336 height 24
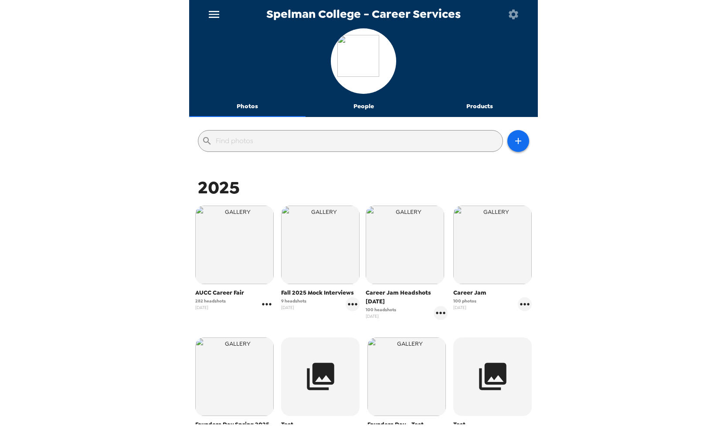
click at [266, 305] on icon "gallery menu" at bounding box center [267, 304] width 14 height 14
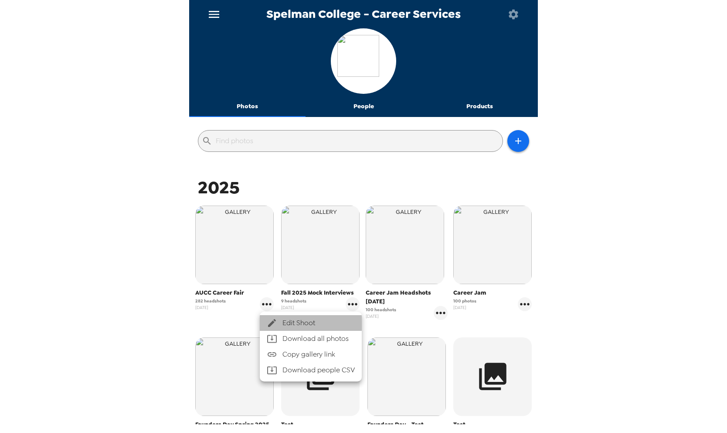
click at [280, 321] on div at bounding box center [275, 322] width 16 height 10
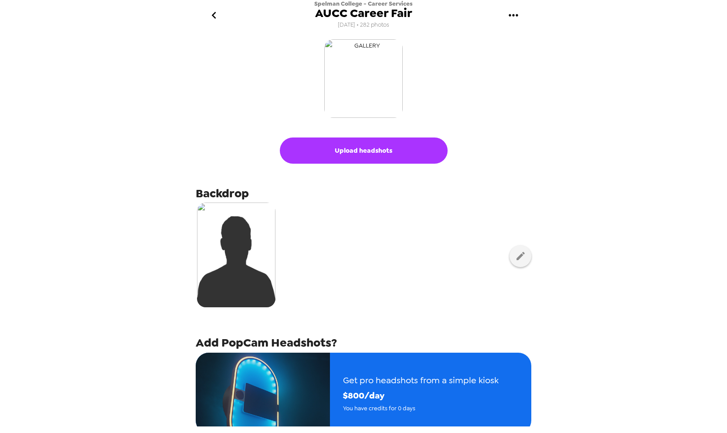
click at [365, 85] on img "button" at bounding box center [363, 78] width 78 height 78
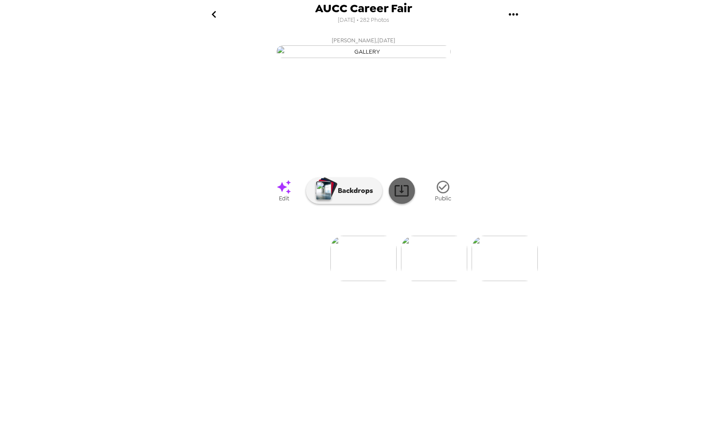
click at [396, 198] on icon at bounding box center [401, 190] width 15 height 15
